Goal: Information Seeking & Learning: Learn about a topic

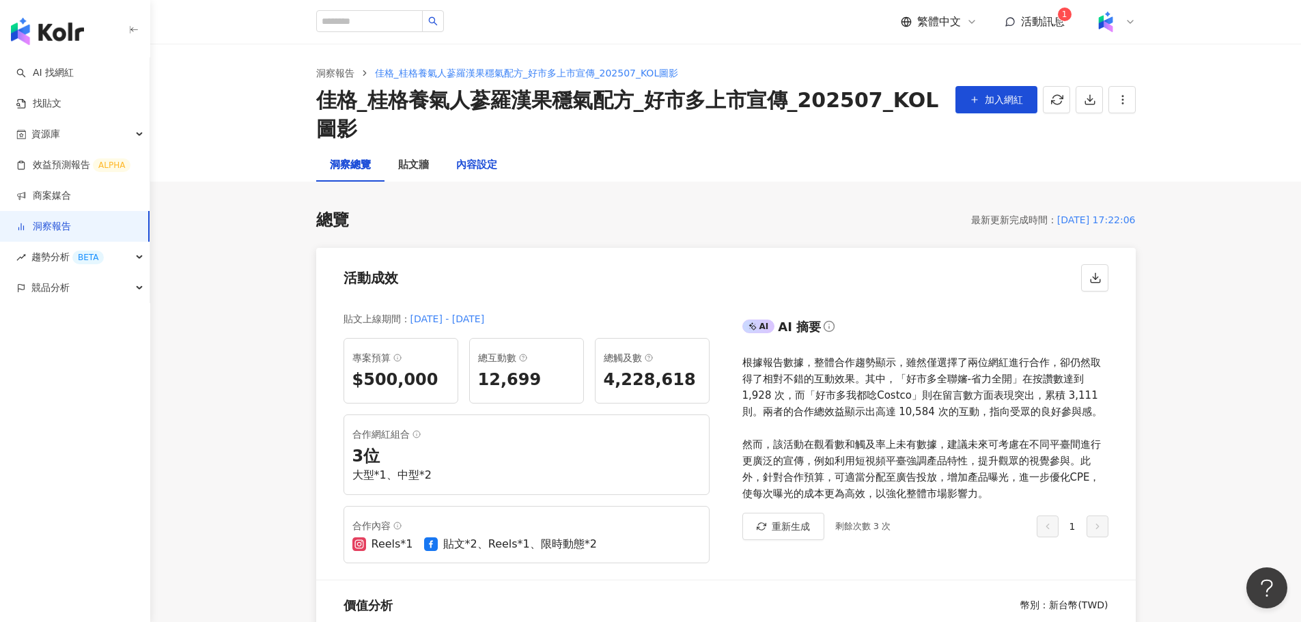
click at [468, 169] on div "內容設定" at bounding box center [476, 165] width 41 height 16
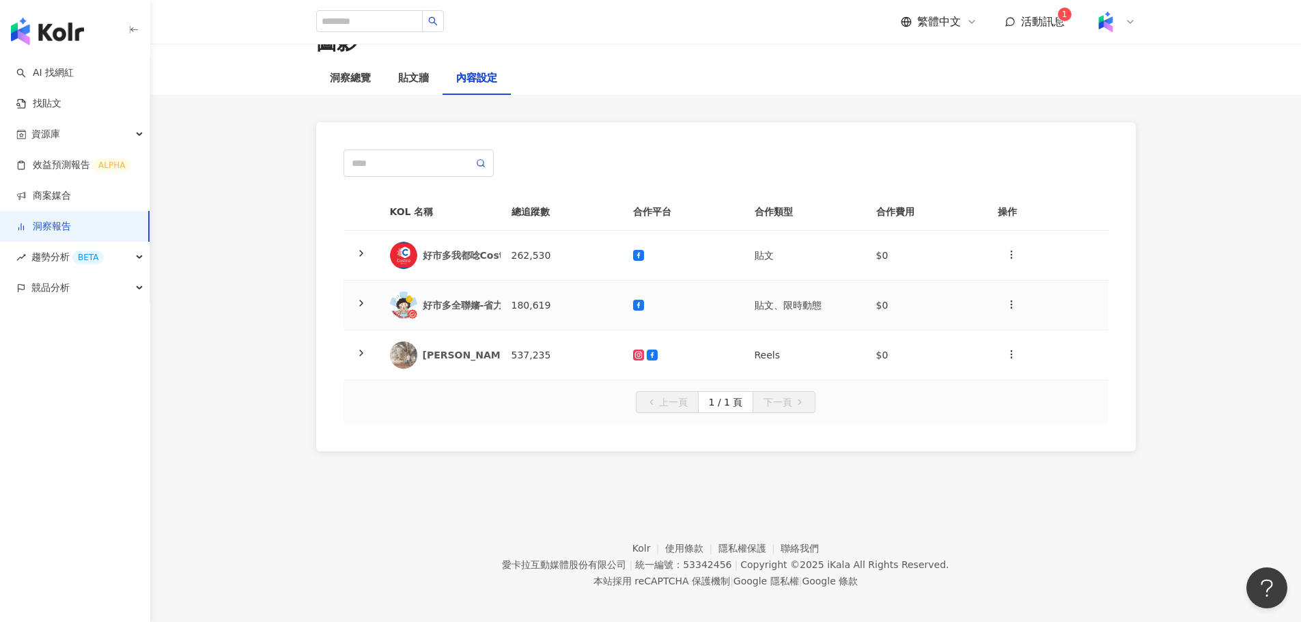
scroll to position [95, 0]
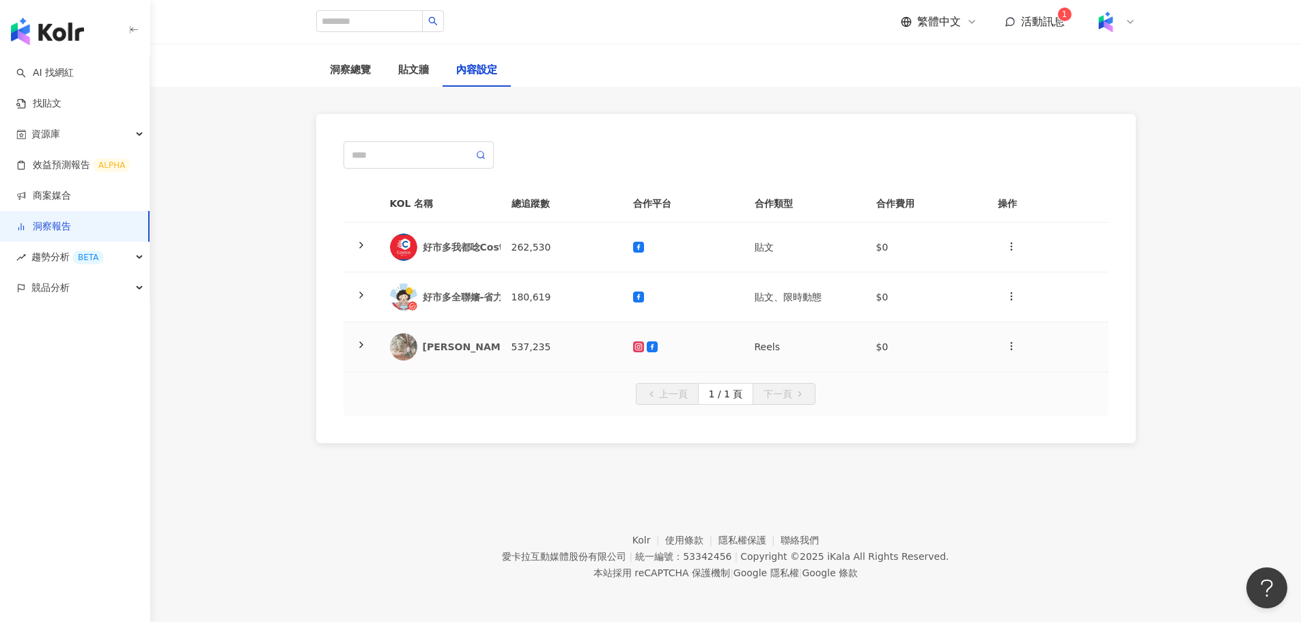
click at [476, 340] on div "[PERSON_NAME]" at bounding box center [467, 347] width 89 height 14
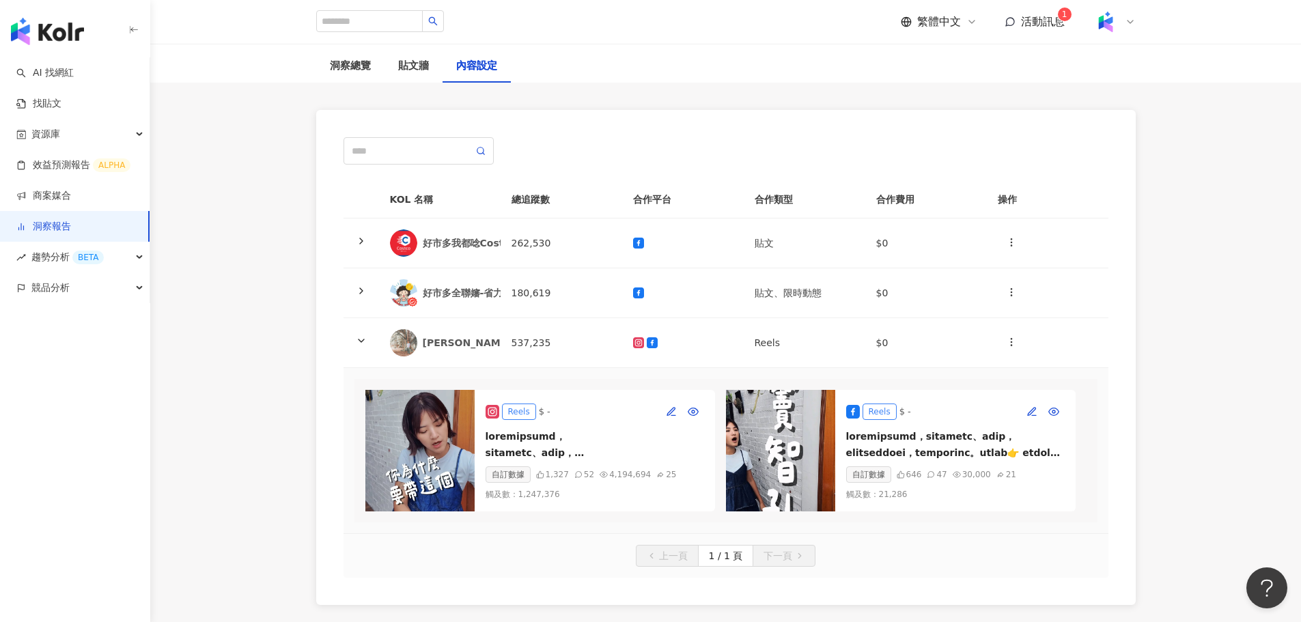
scroll to position [271, 0]
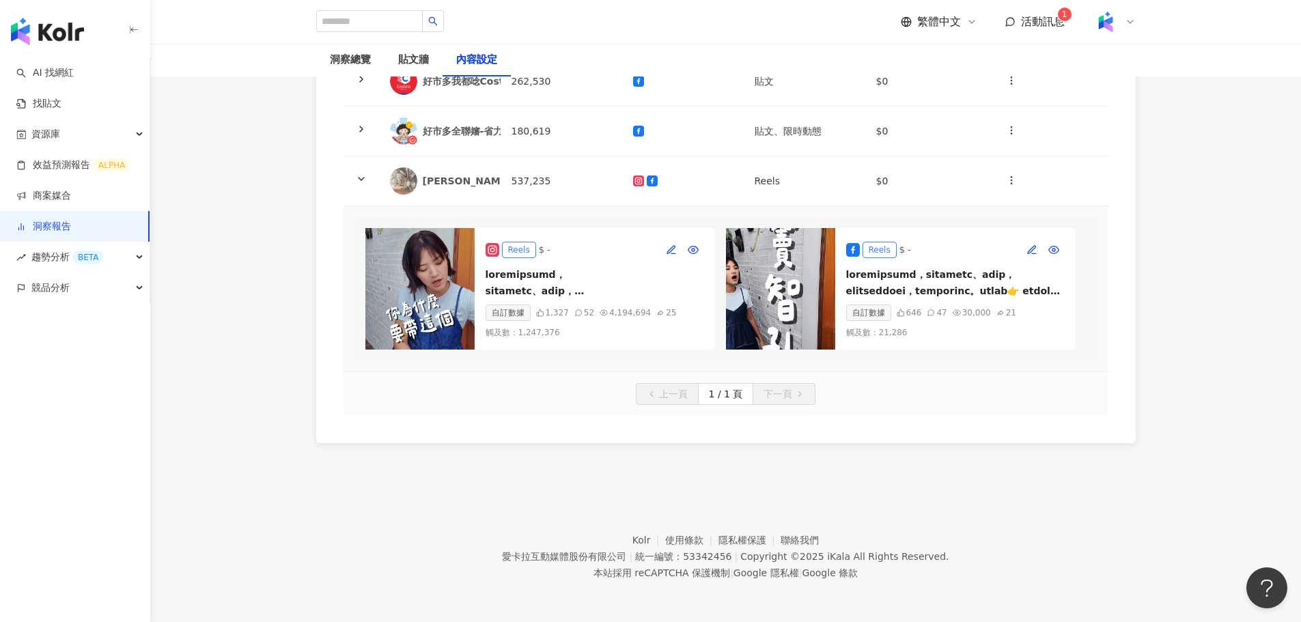
click at [768, 271] on img at bounding box center [780, 289] width 109 height 122
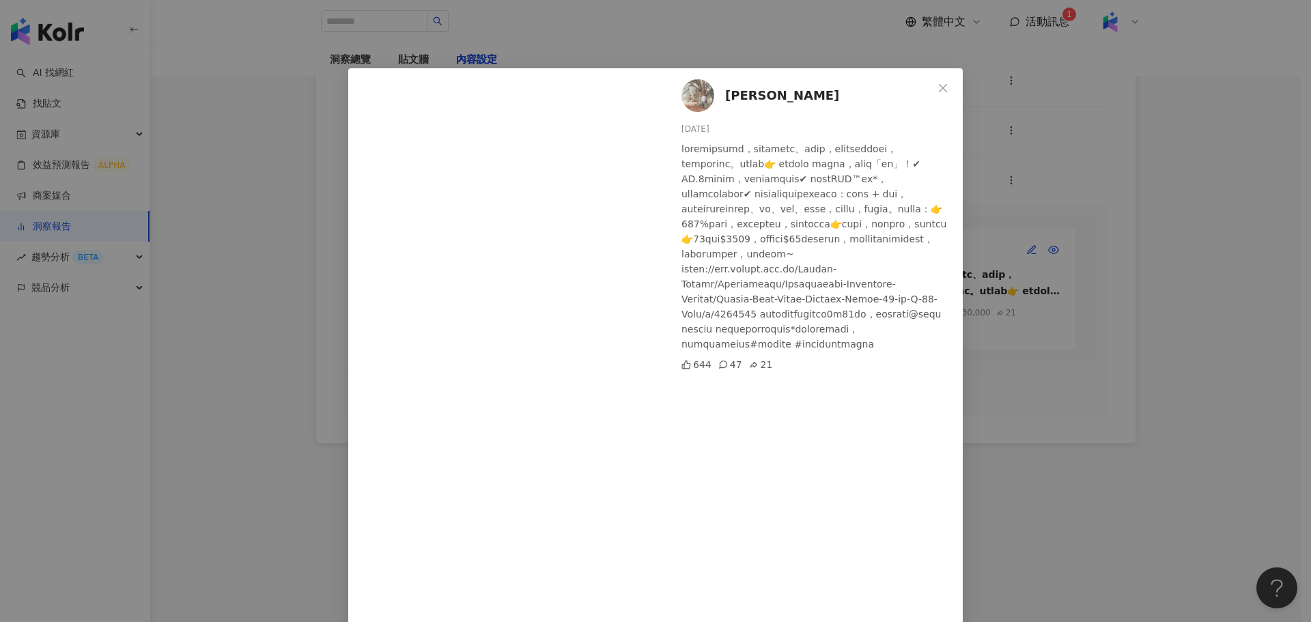
click at [698, 103] on img at bounding box center [697, 95] width 33 height 33
click at [1083, 229] on div "竇智孔 2025/7/18 644 47 21 查看原始貼文" at bounding box center [655, 311] width 1311 height 622
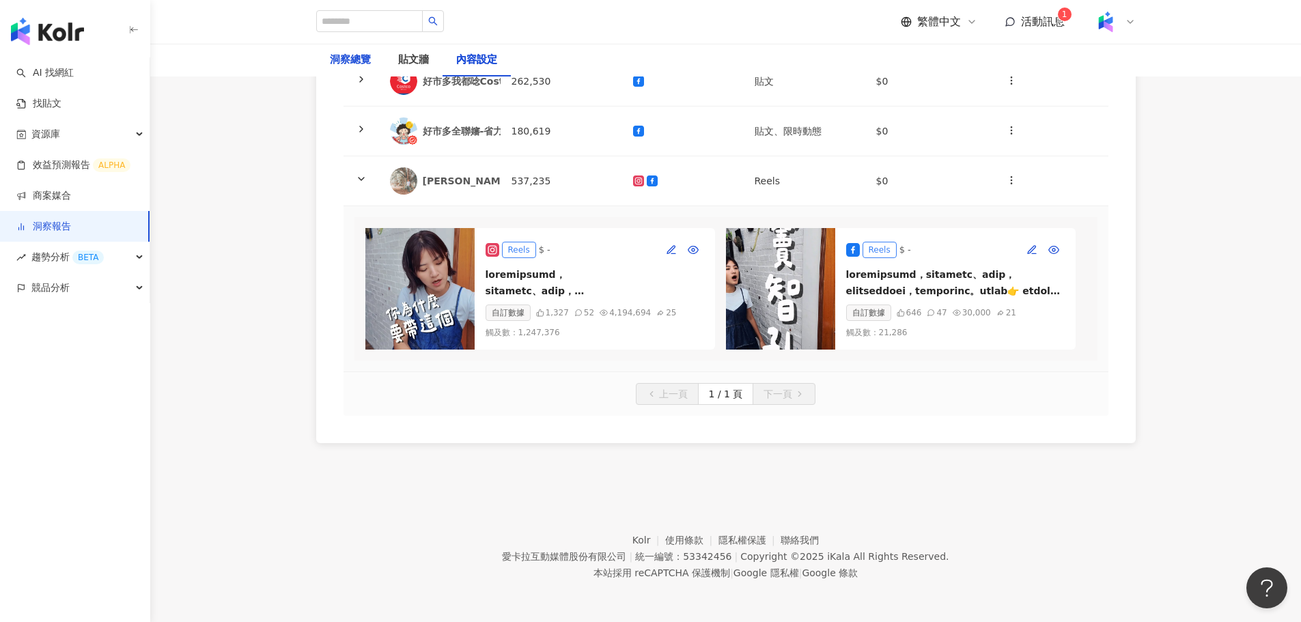
click at [368, 68] on div "洞察總覽" at bounding box center [350, 60] width 41 height 16
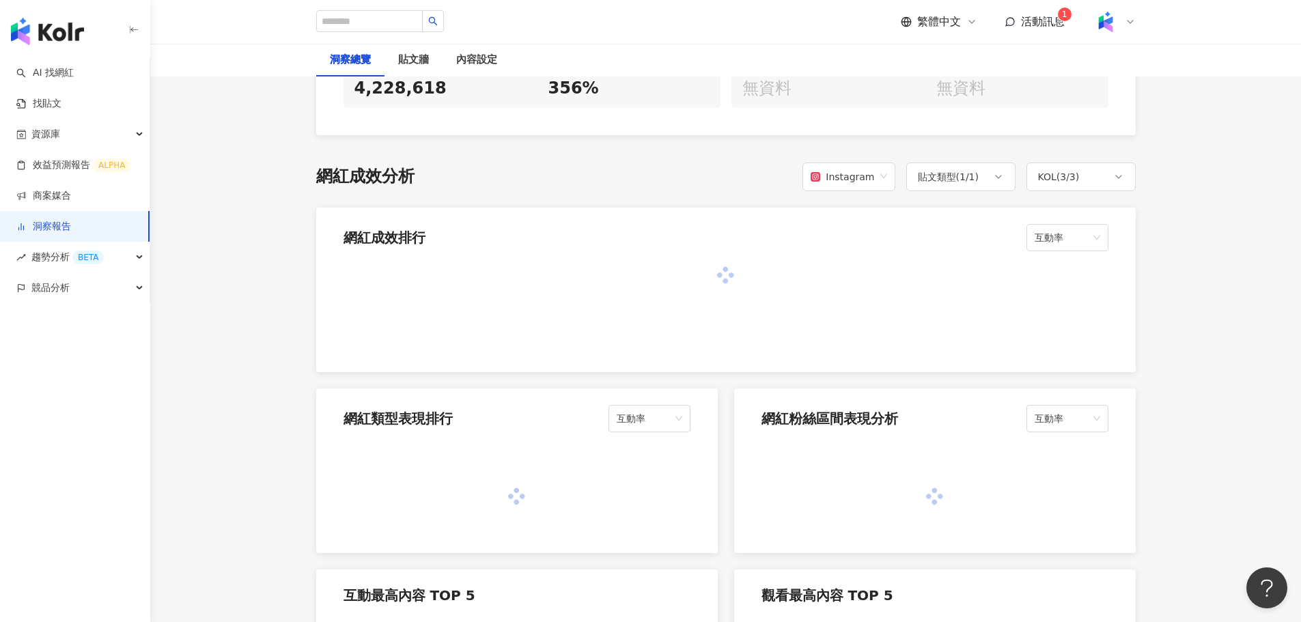
scroll to position [956, 0]
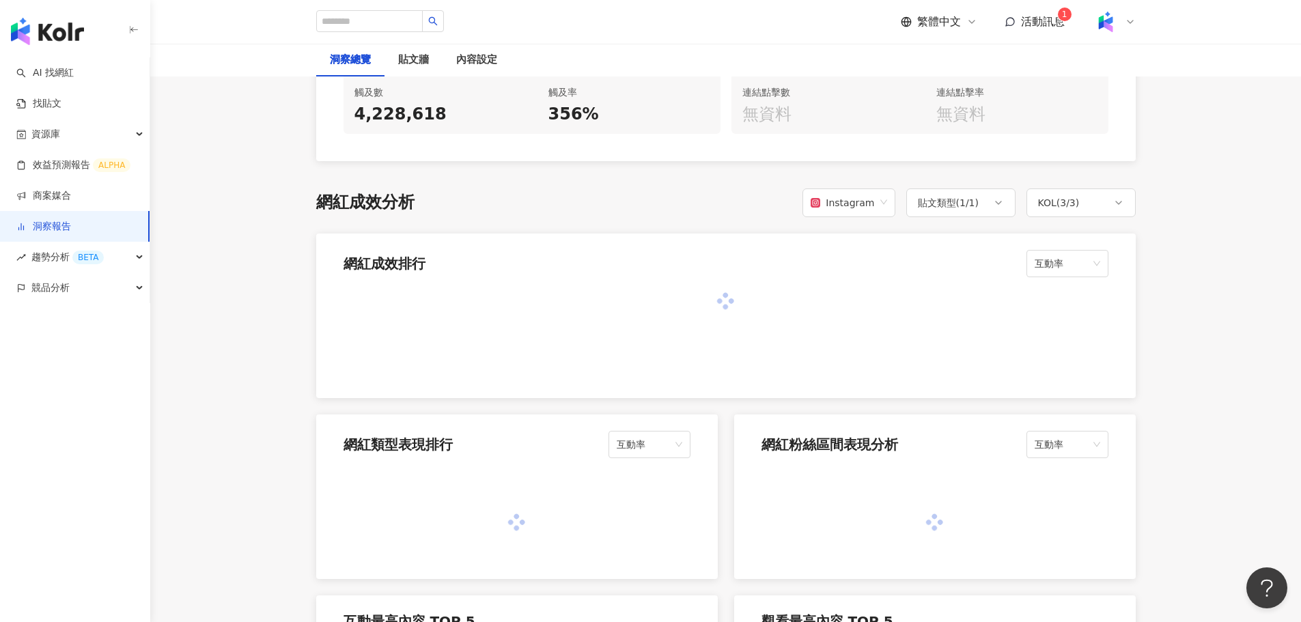
click at [836, 220] on div "網紅成效分析 Instagram 貼文類型 ( 1 / 1 ) KOL ( 3 / 3 ) 網紅成效排行 互動率 網紅類型表現排行 互動率 網紅粉絲區間表現分…" at bounding box center [725, 564] width 819 height 752
click at [852, 207] on div "Instagram" at bounding box center [841, 203] width 63 height 26
click at [873, 249] on div "Facebook" at bounding box center [852, 257] width 87 height 23
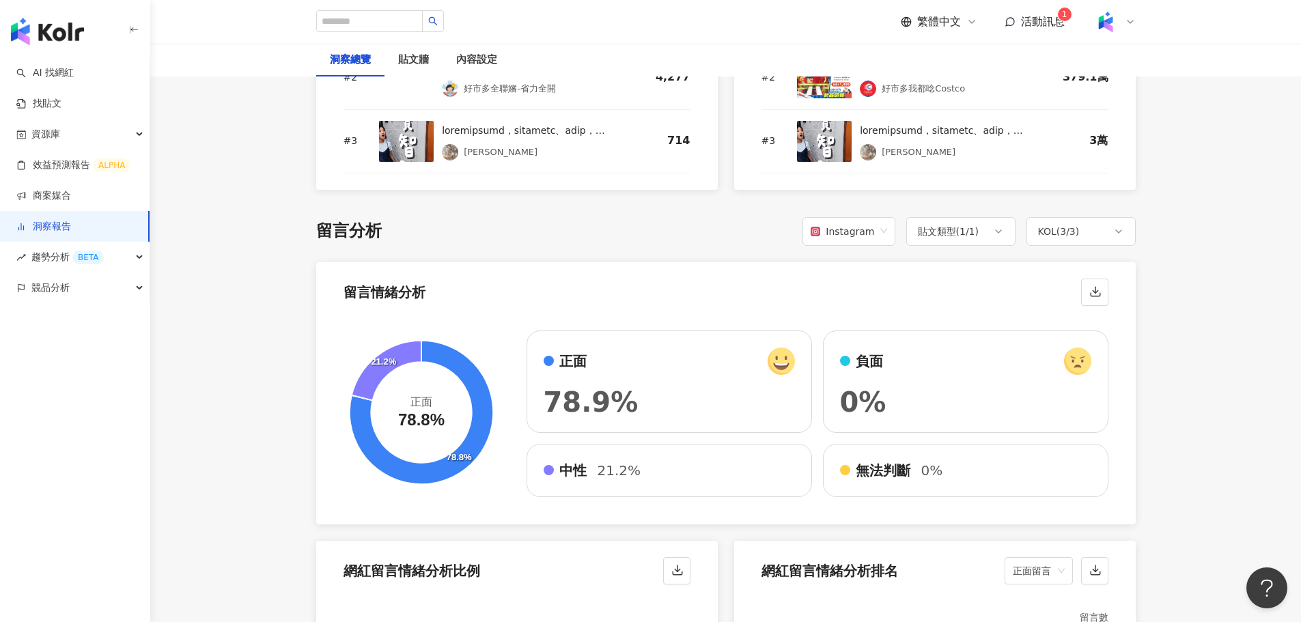
scroll to position [2048, 0]
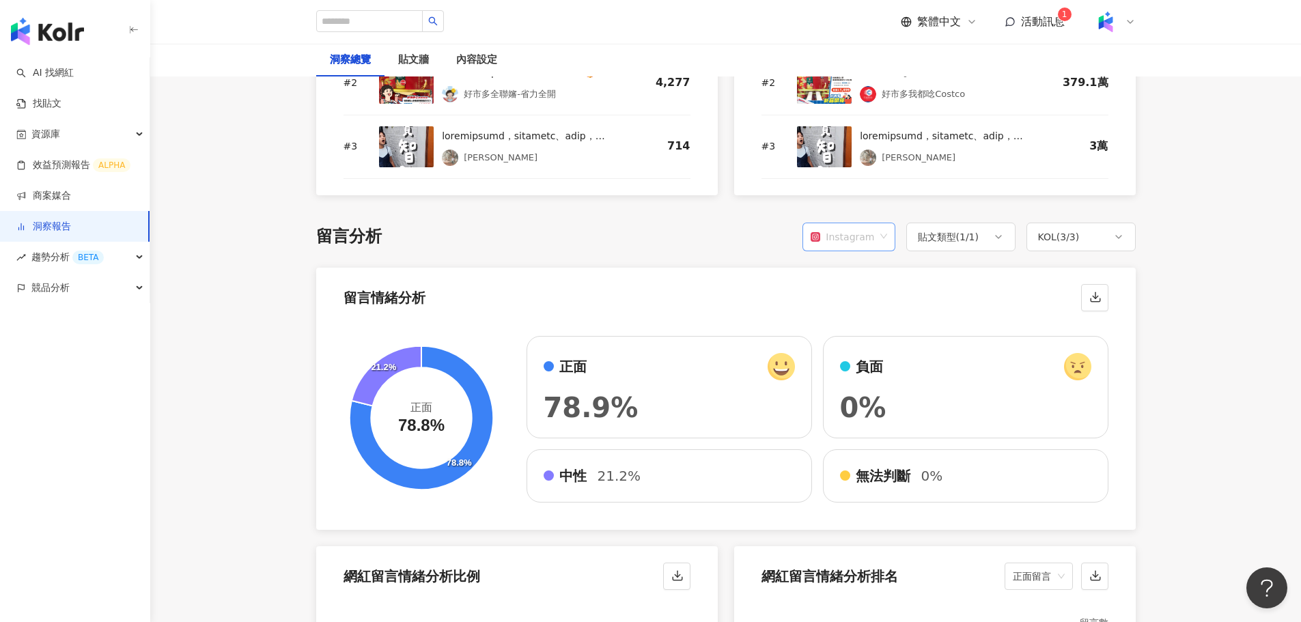
drag, startPoint x: 808, startPoint y: 248, endPoint x: 821, endPoint y: 244, distance: 13.0
click at [808, 248] on div "Instagram" at bounding box center [848, 237] width 92 height 29
click at [852, 291] on div "Facebook" at bounding box center [850, 291] width 66 height 15
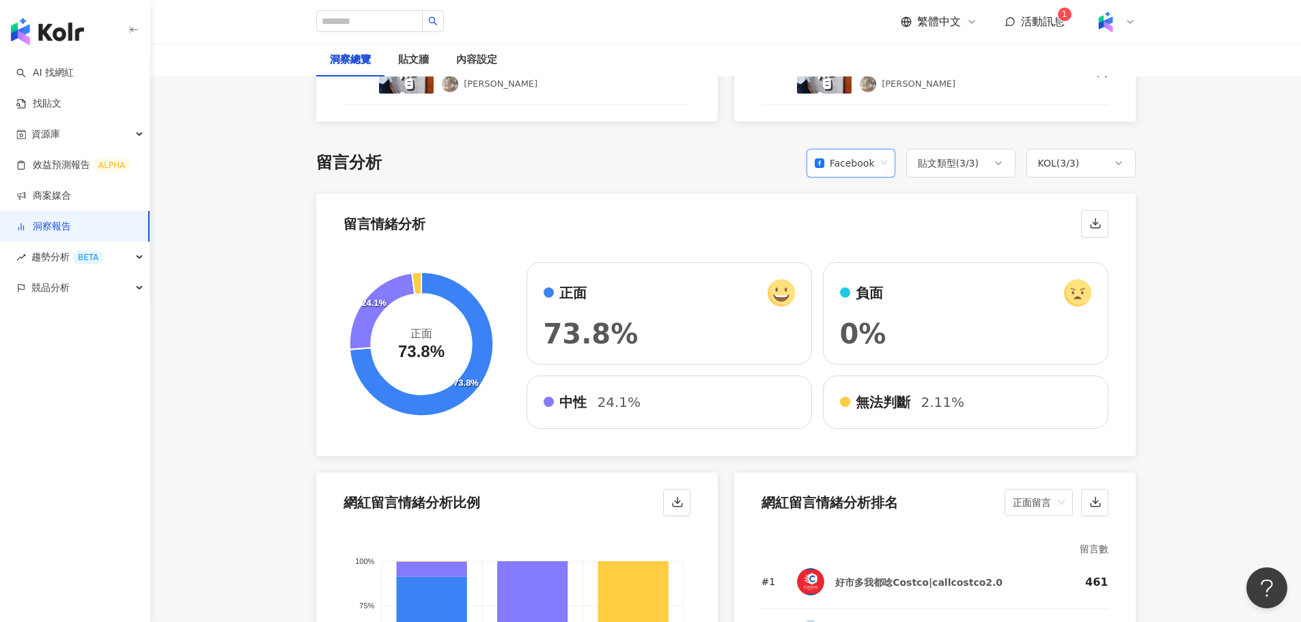
scroll to position [2116, 0]
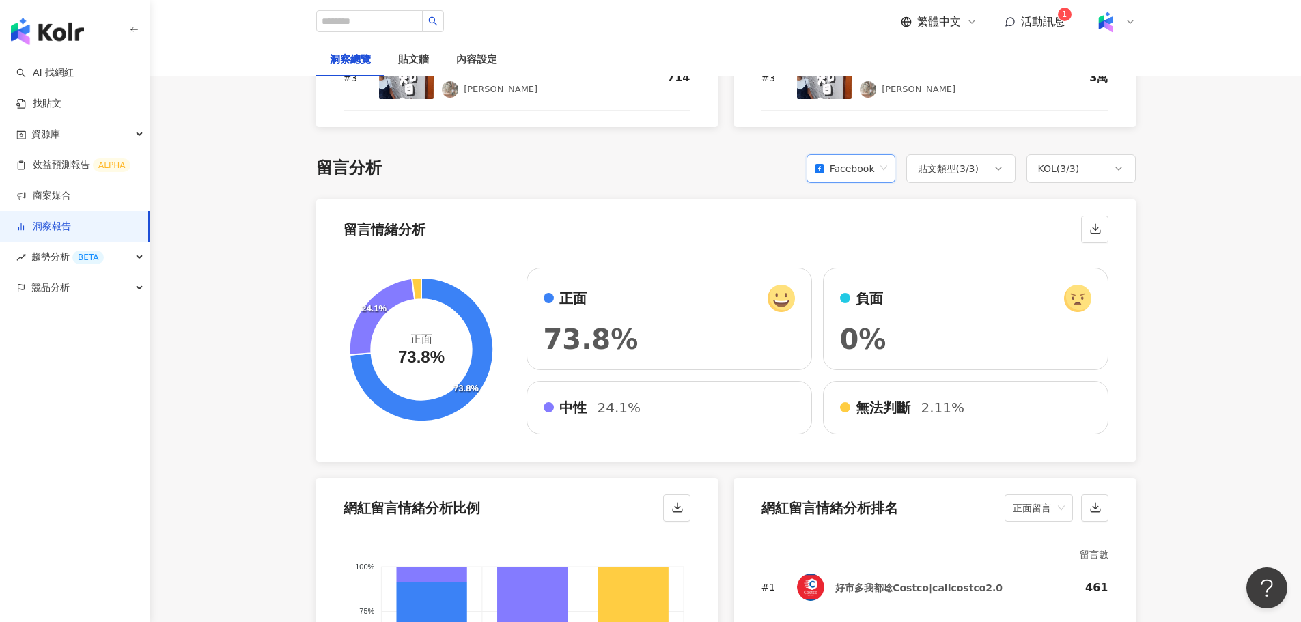
click at [1022, 181] on div "facebook Facebook 貼文類型 ( 3 / 3 ) KOL ( 3 / 3 )" at bounding box center [970, 168] width 329 height 29
click at [1000, 176] on div "貼文類型 ( 3 / 3 )" at bounding box center [960, 168] width 109 height 29
click at [933, 285] on span "限時動態" at bounding box center [957, 291] width 49 height 15
click at [848, 264] on div "73.8% 24.1% 正面 73.8% 正面 73.8% 負面 0% 中性 24.1% 無法判斷 2.11%" at bounding box center [725, 356] width 819 height 210
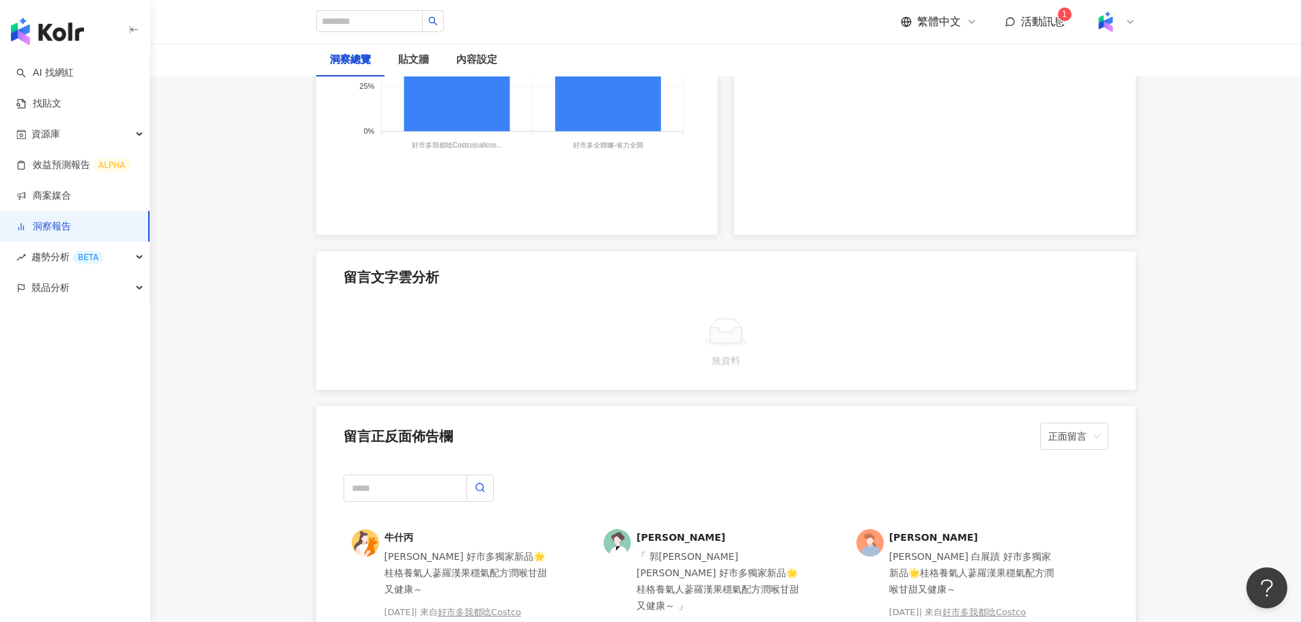
click at [709, 322] on icon at bounding box center [726, 332] width 44 height 31
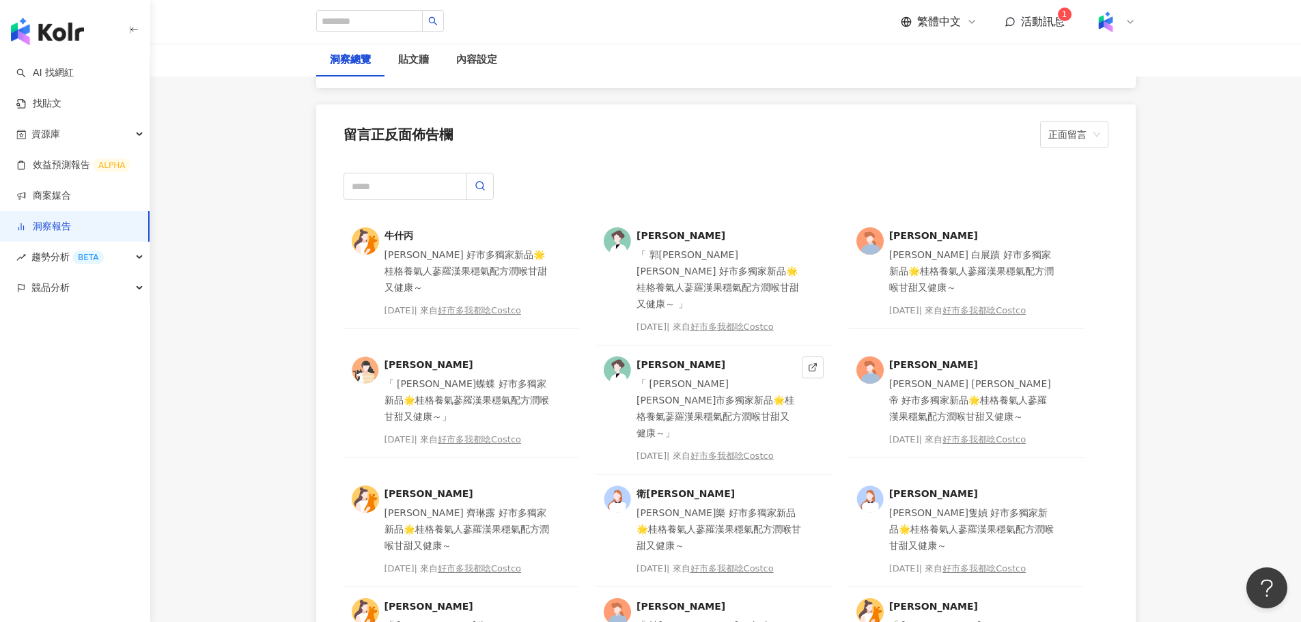
scroll to position [2936, 0]
